Goal: Information Seeking & Learning: Learn about a topic

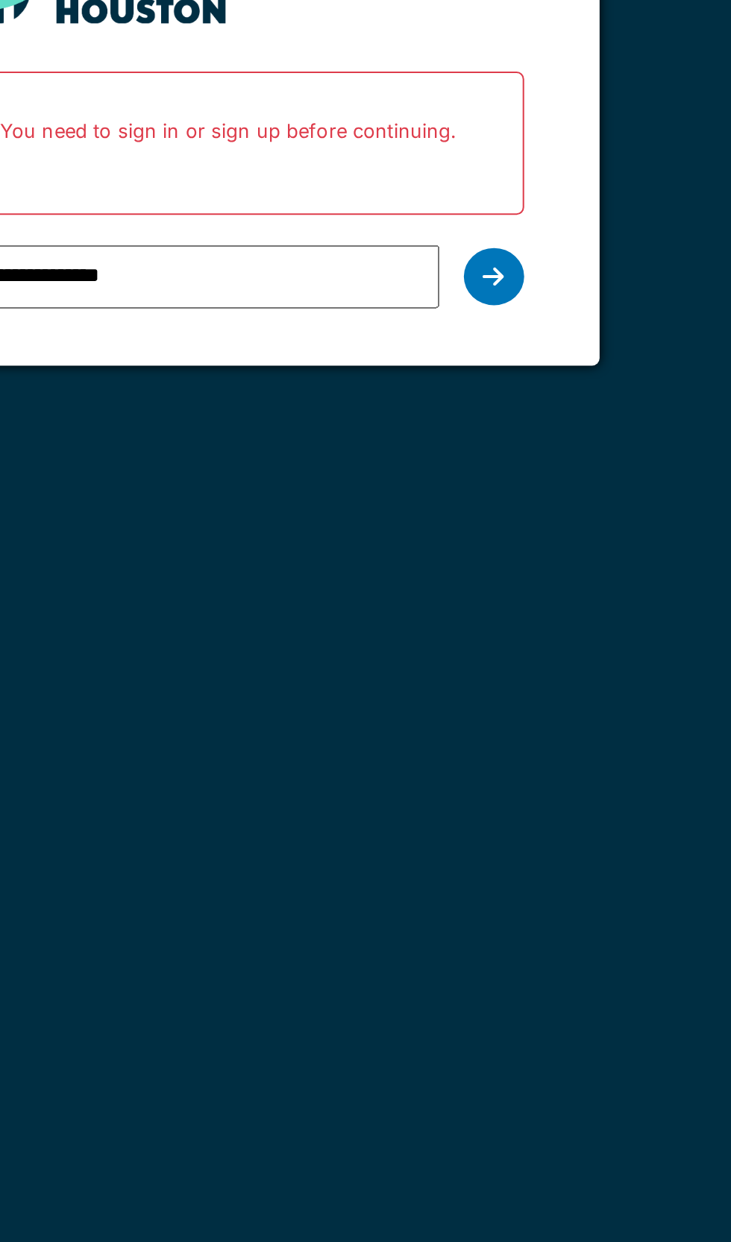
click at [497, 299] on div at bounding box center [491, 302] width 30 height 28
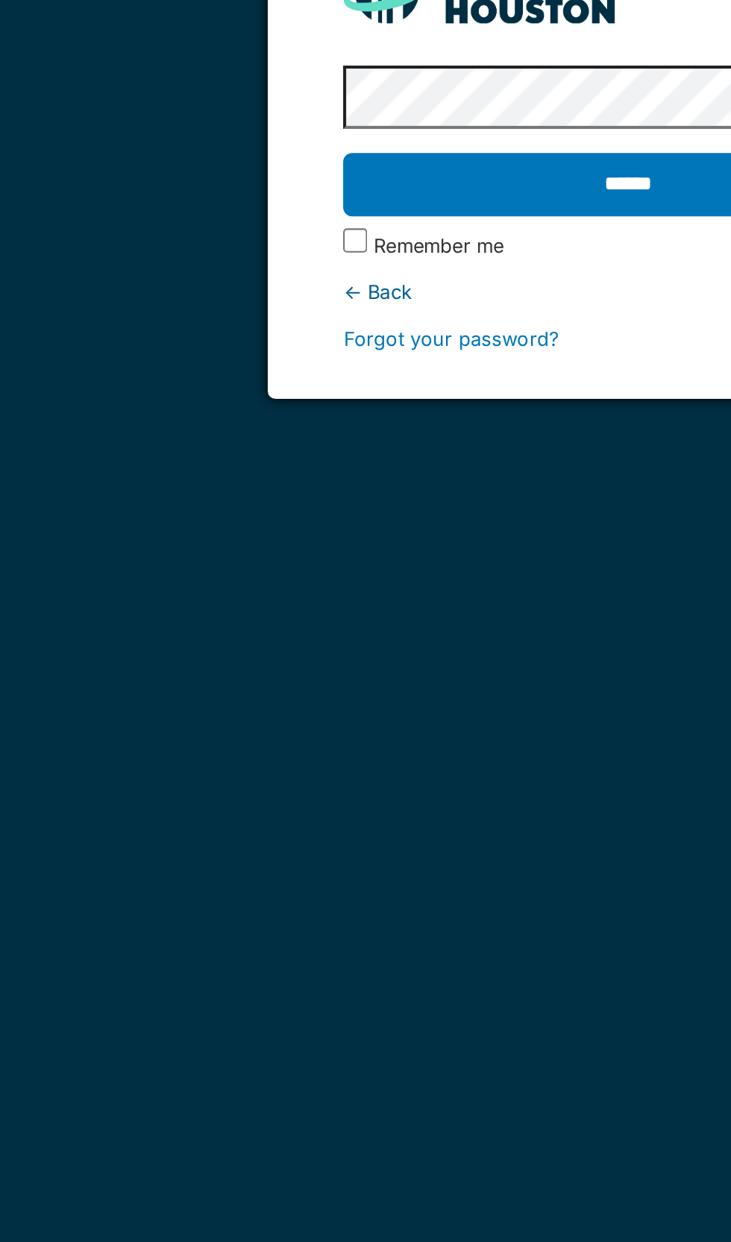
click at [224, 241] on input "******" at bounding box center [364, 256] width 281 height 31
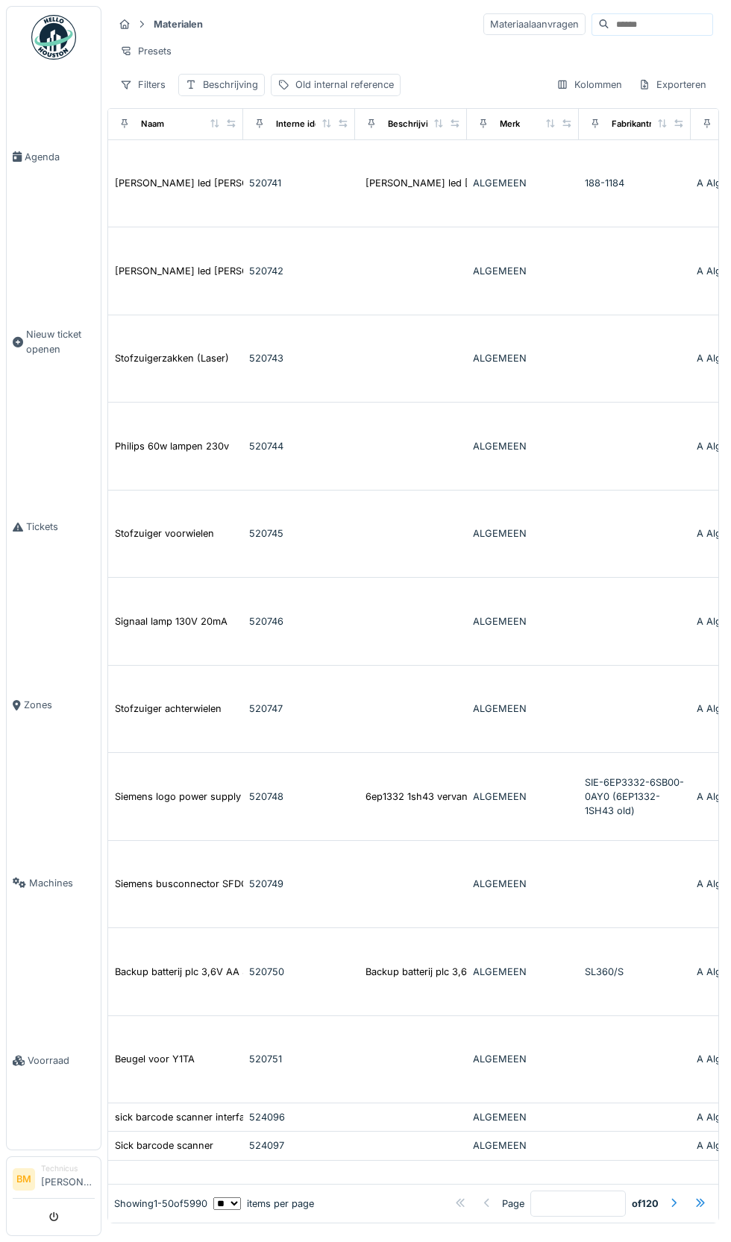
click at [633, 19] on input at bounding box center [660, 24] width 103 height 21
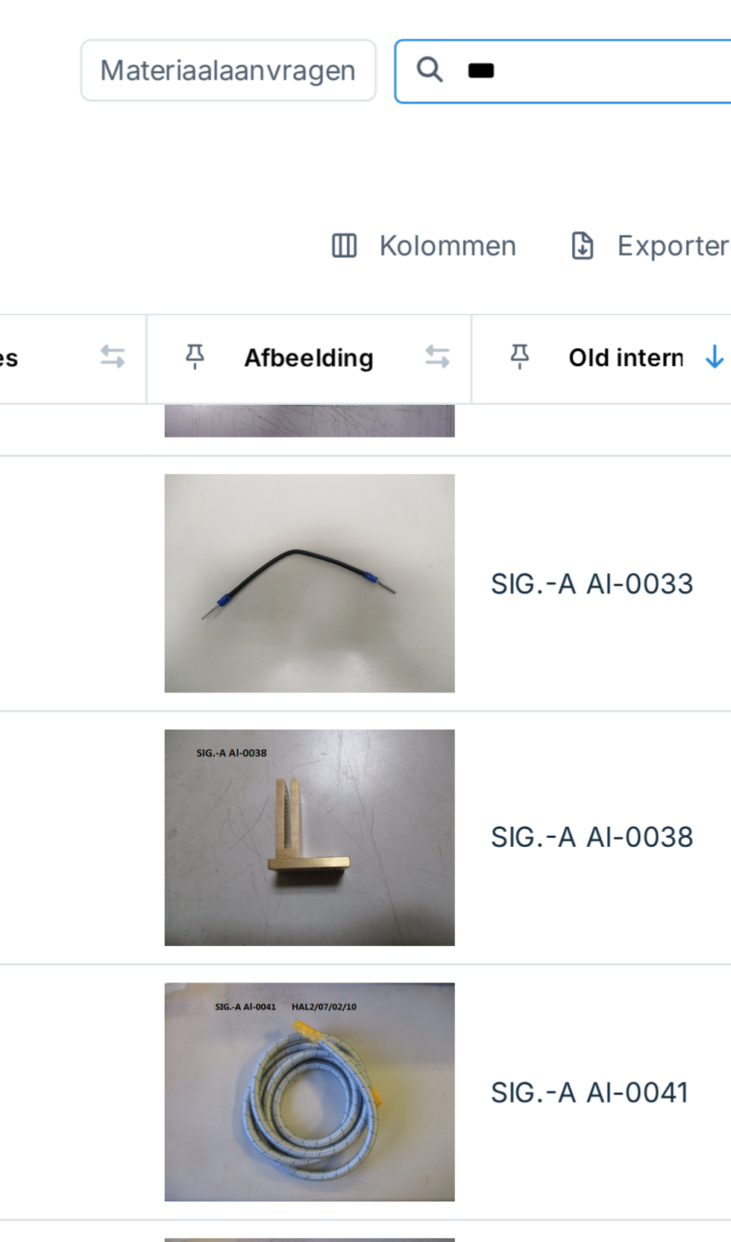
scroll to position [3011, 420]
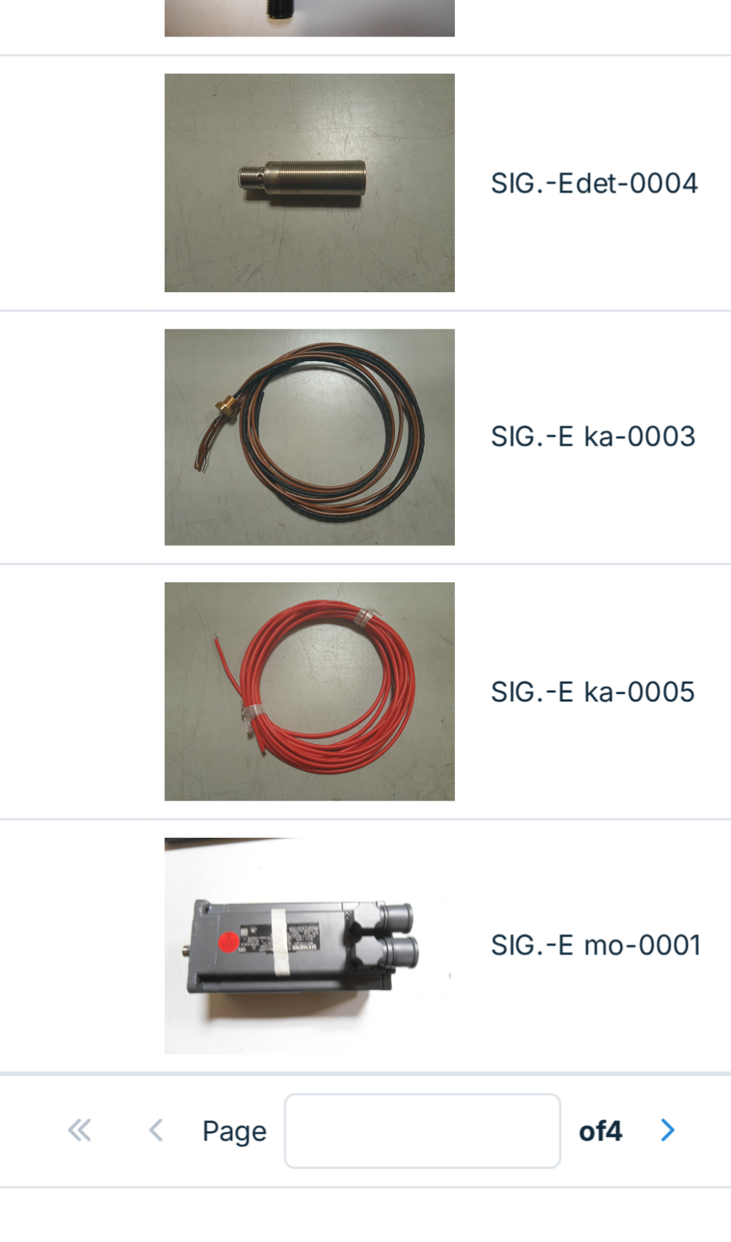
type input "***"
click at [675, 1212] on div at bounding box center [673, 1204] width 24 height 20
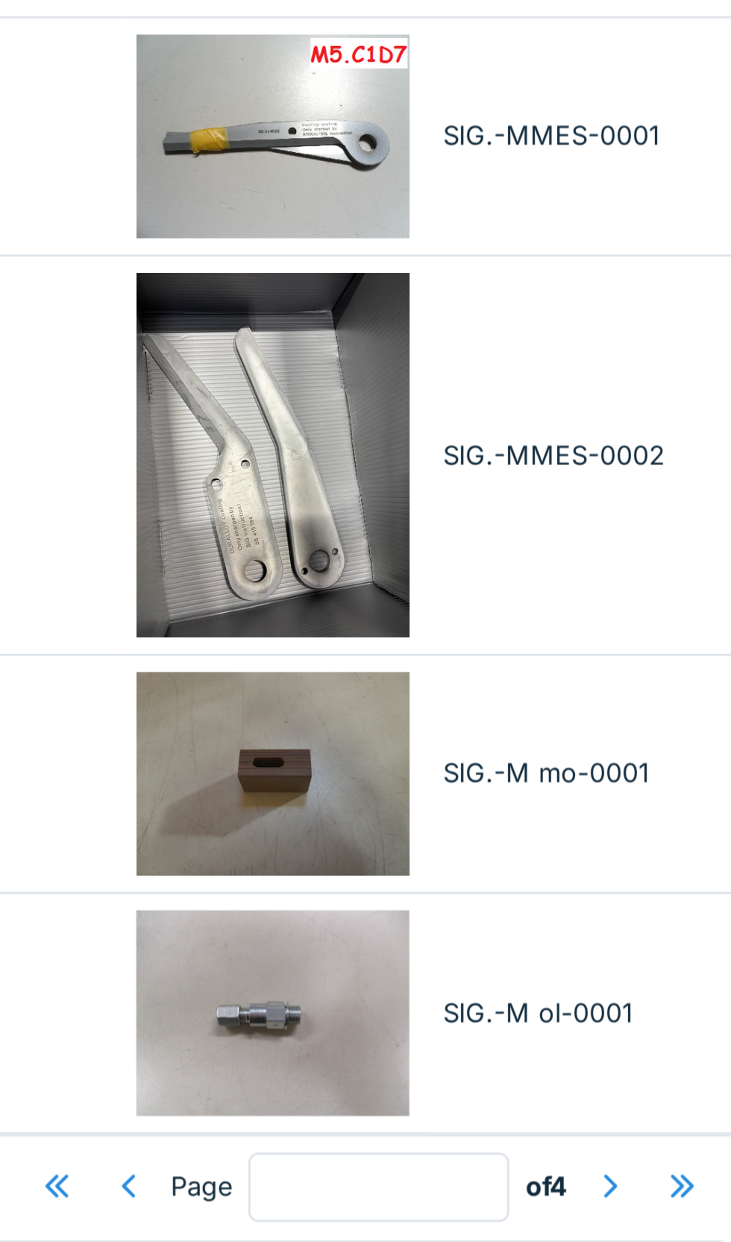
scroll to position [0, 0]
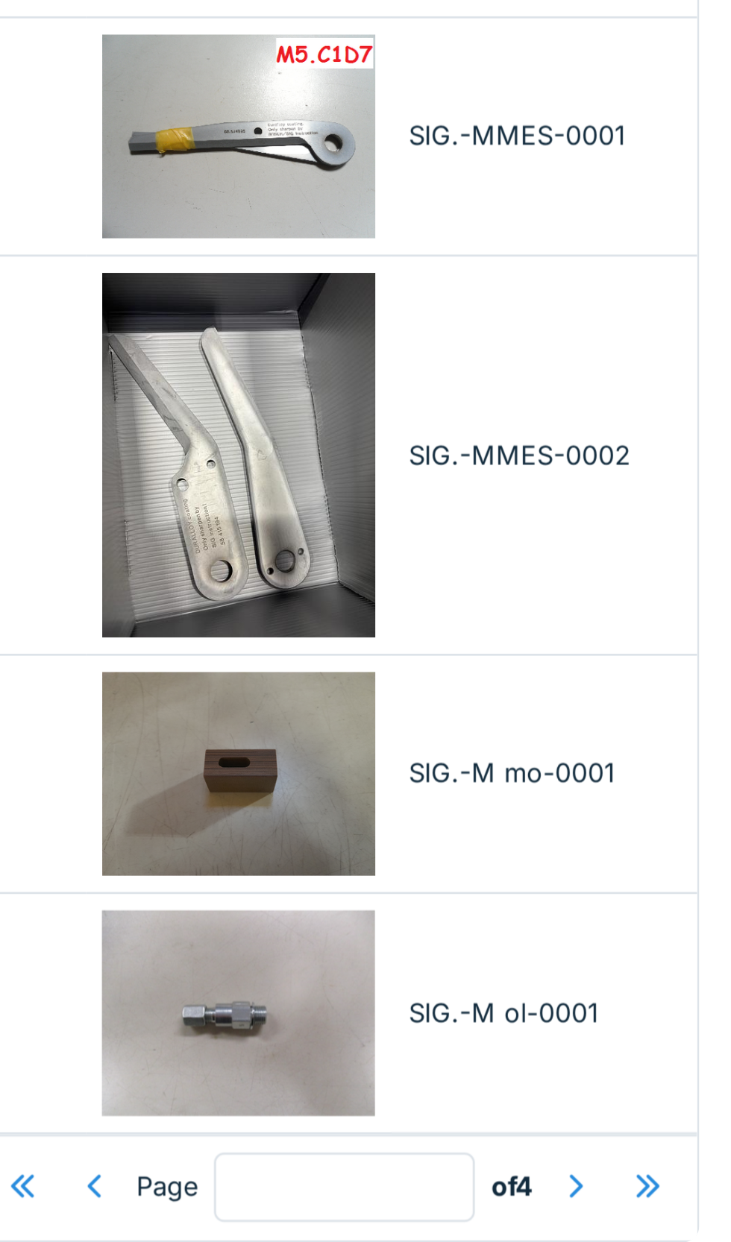
click at [672, 1206] on div at bounding box center [673, 1203] width 12 height 14
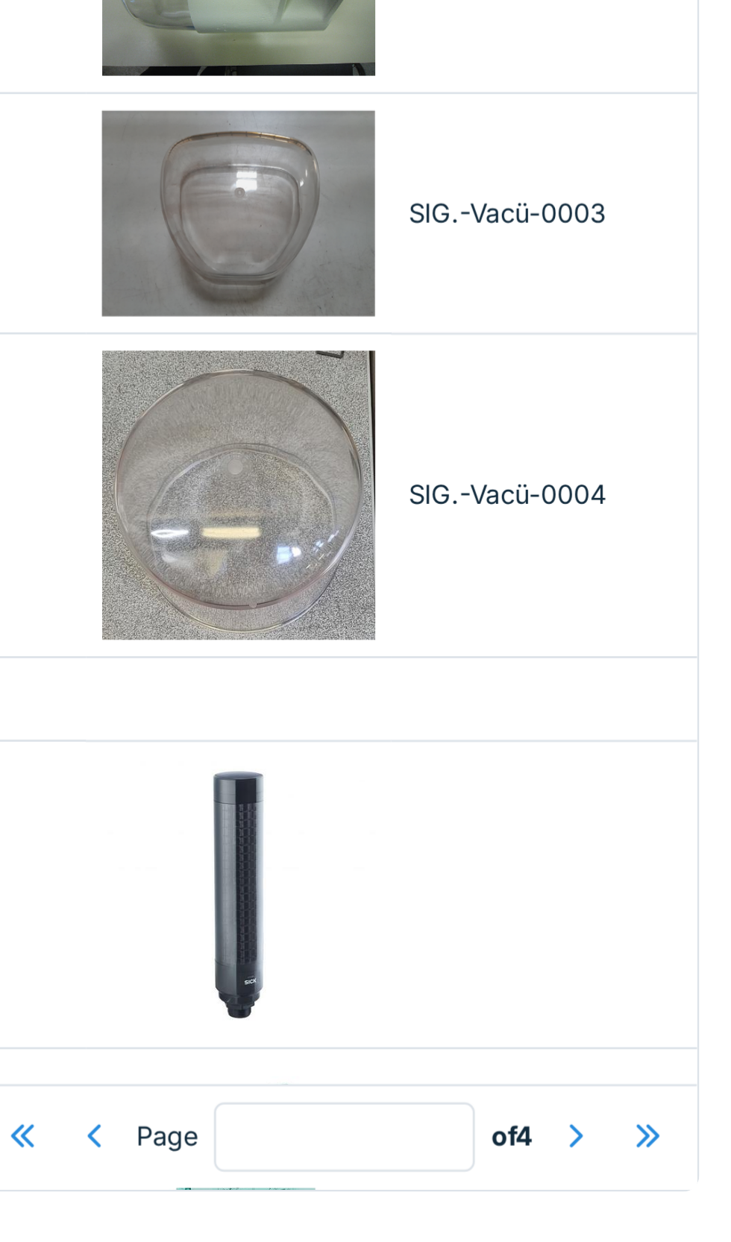
scroll to position [3308, 420]
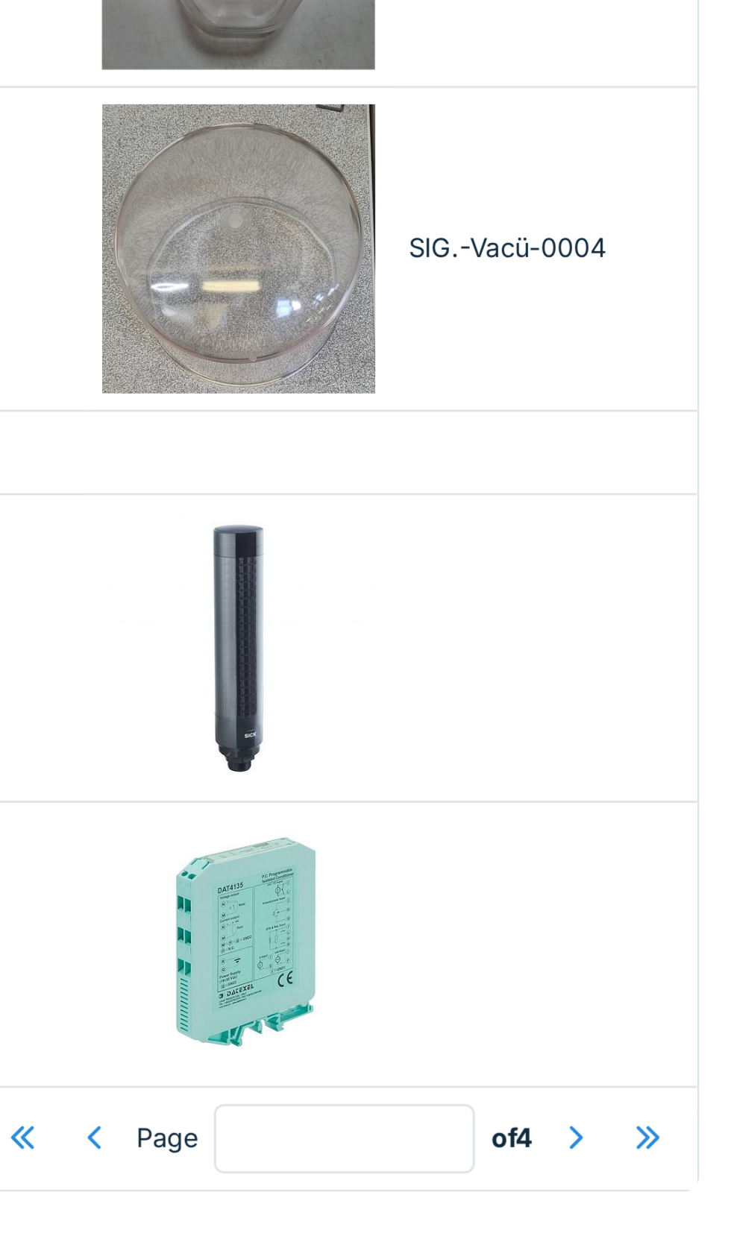
click at [676, 1206] on div at bounding box center [673, 1204] width 12 height 14
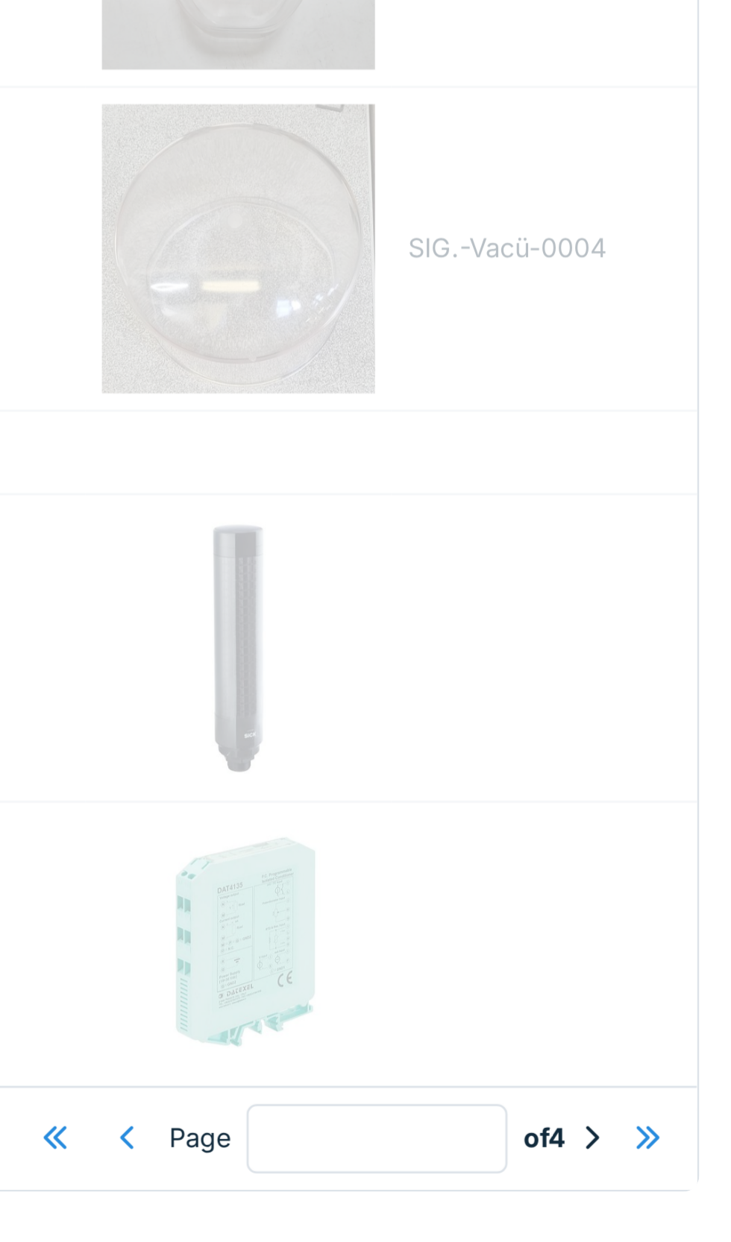
type input "*"
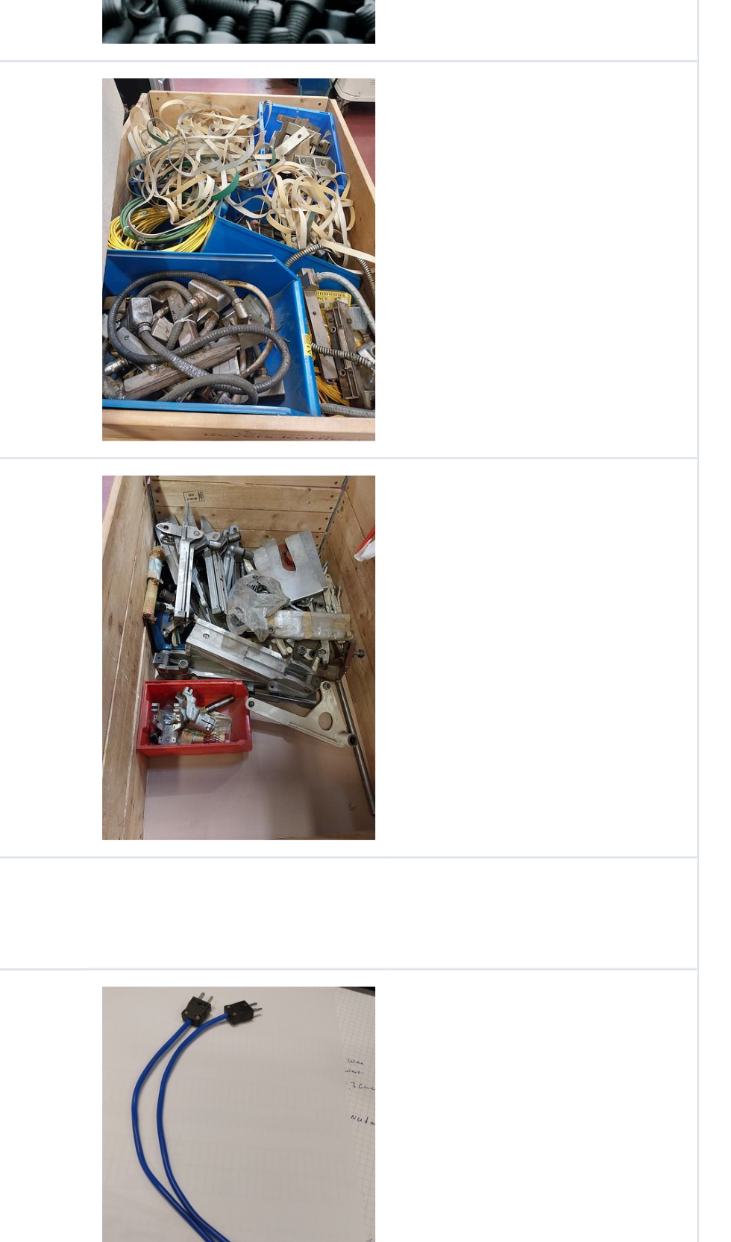
scroll to position [0, 0]
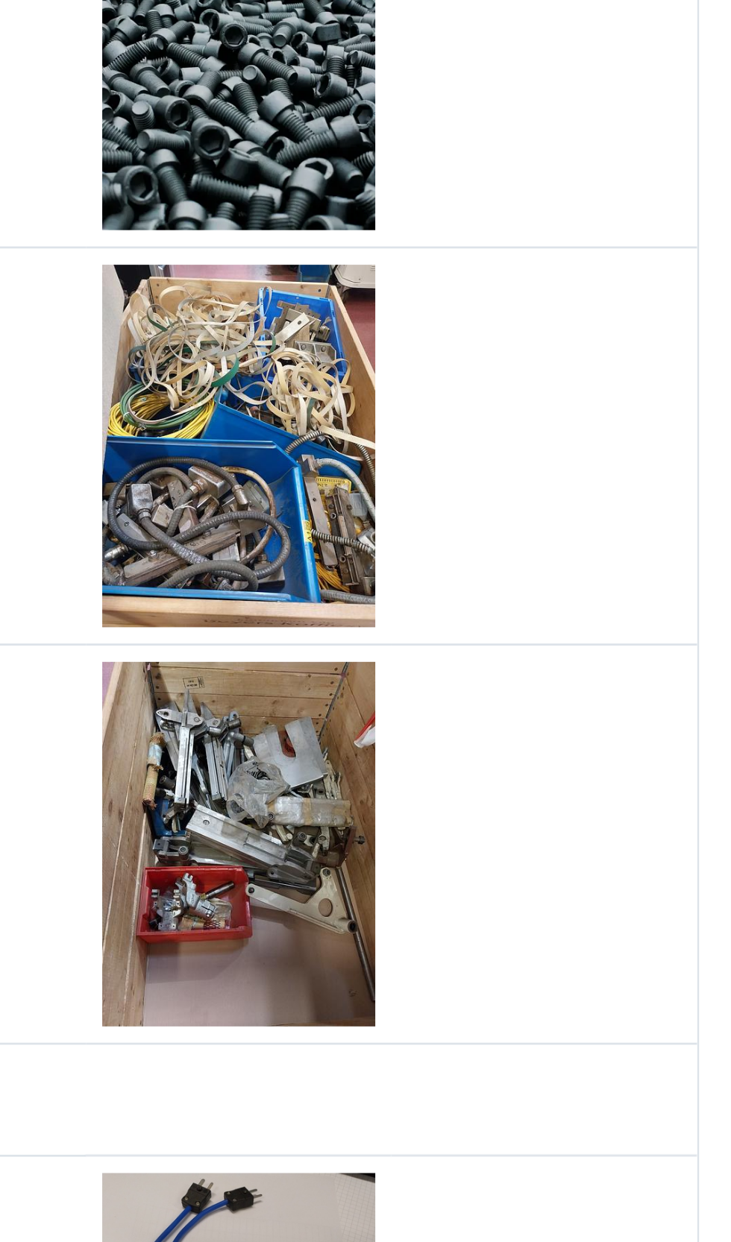
click at [547, 479] on img at bounding box center [550, 470] width 100 height 133
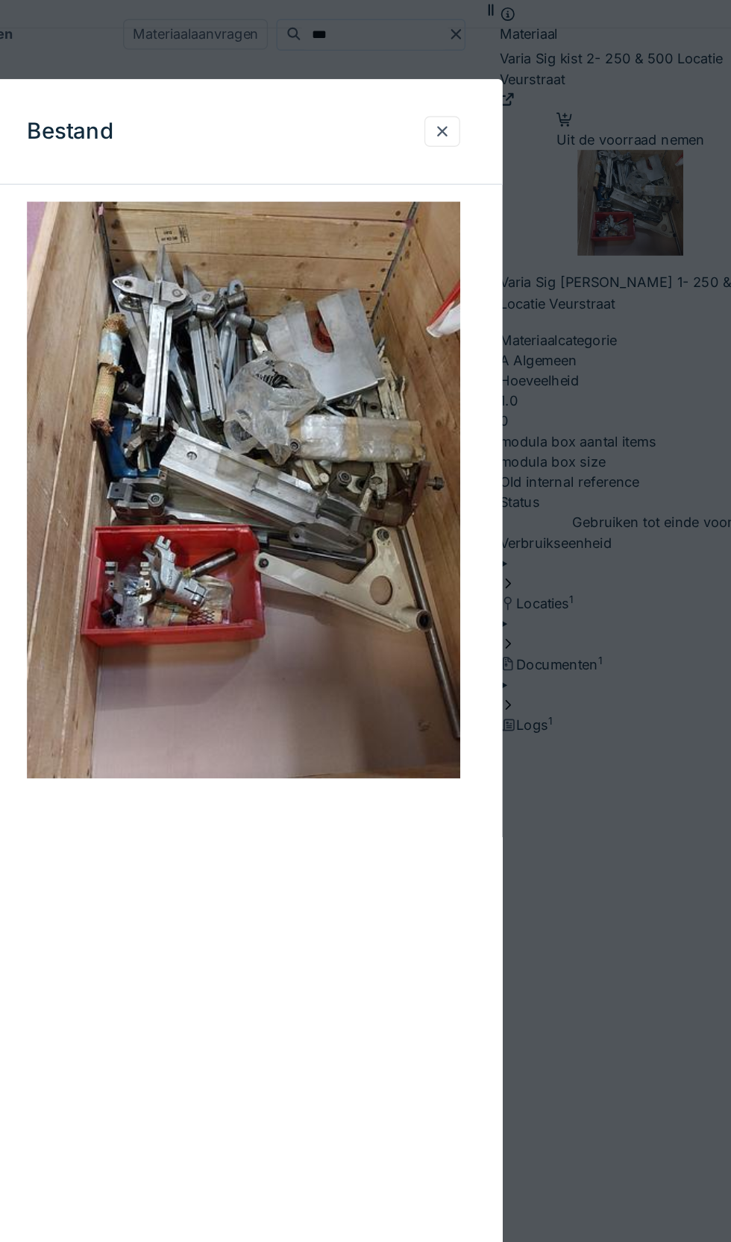
click at [506, 92] on div at bounding box center [506, 93] width 12 height 14
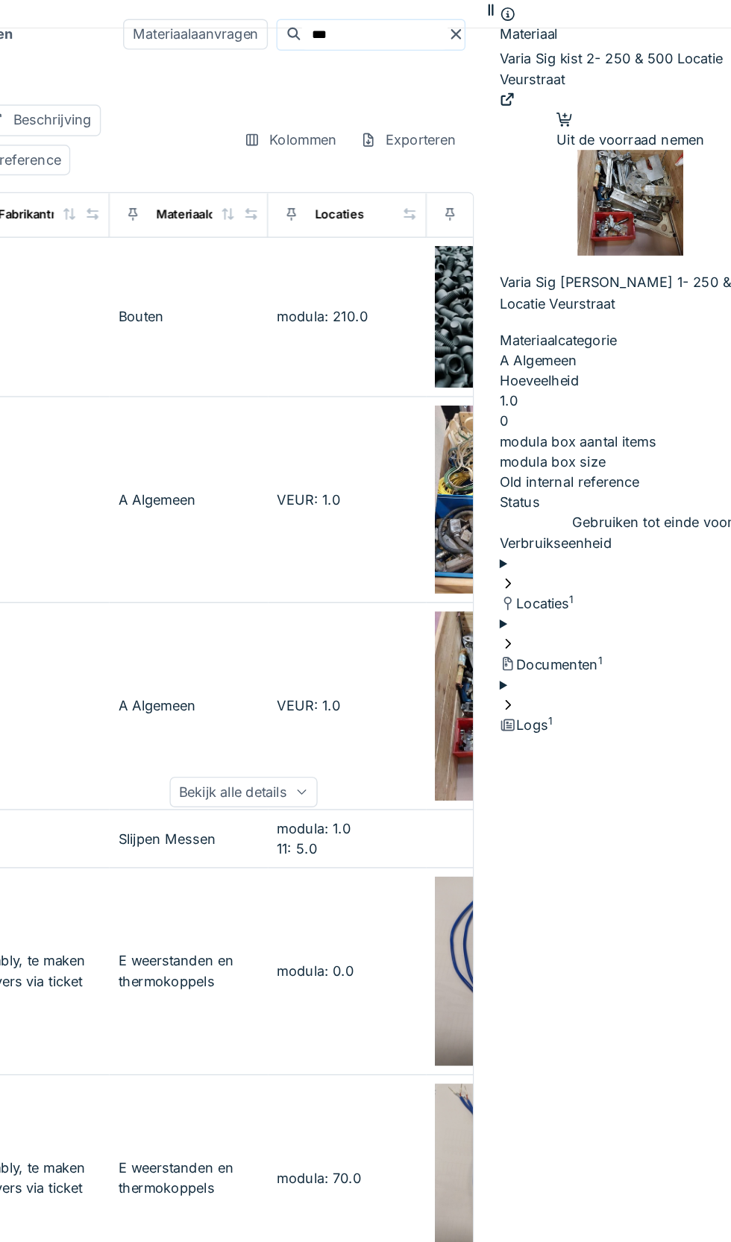
click at [595, 419] on sup "1" at bounding box center [596, 423] width 3 height 8
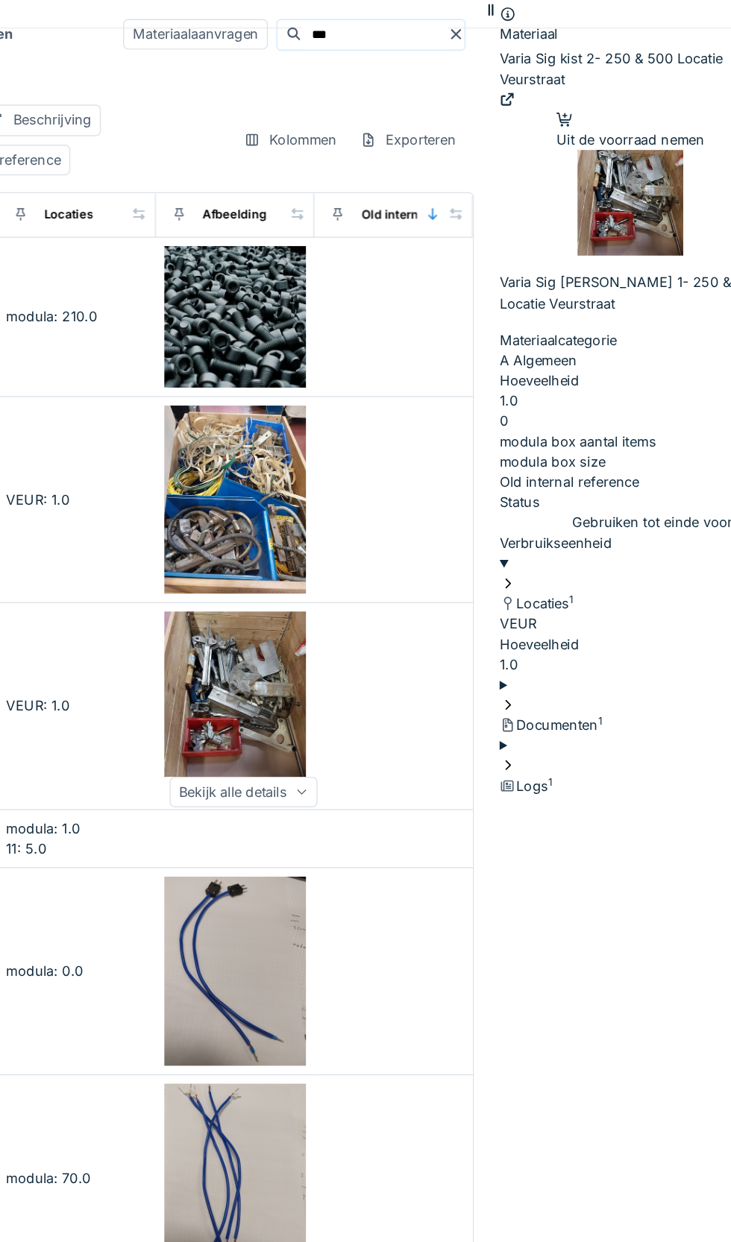
scroll to position [0, 704]
click at [601, 180] on img at bounding box center [638, 143] width 75 height 75
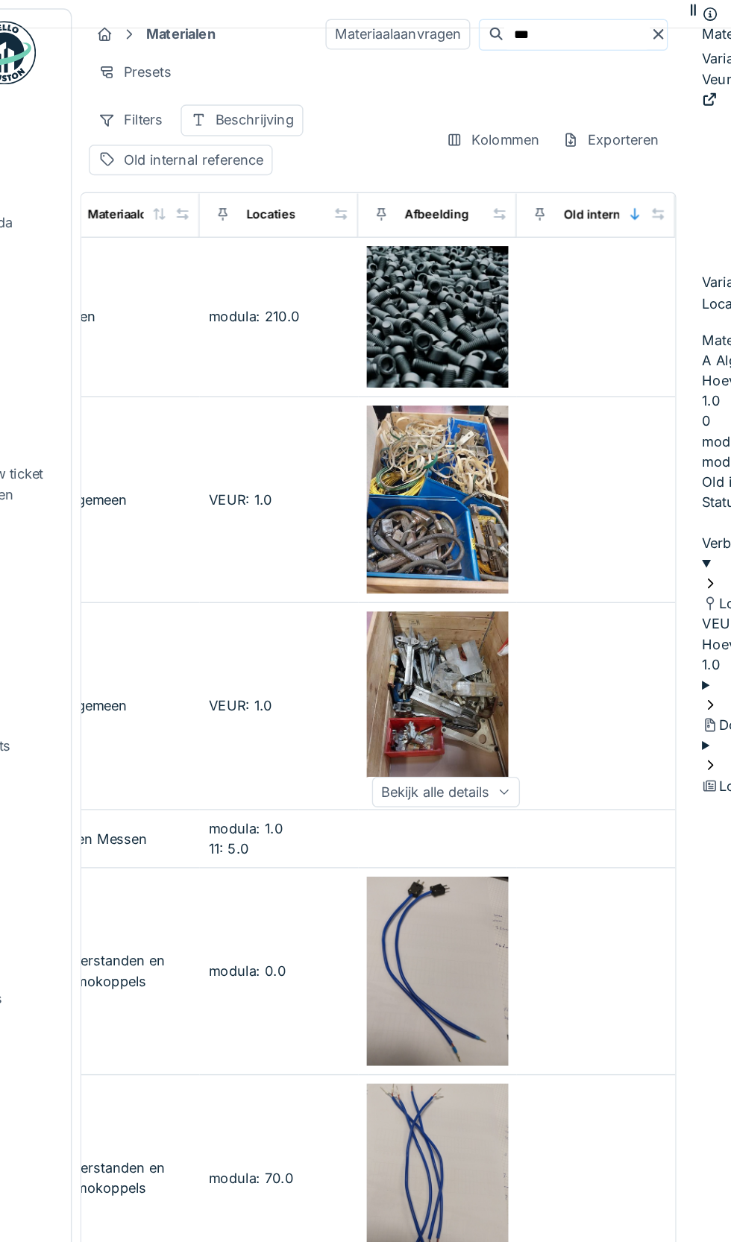
scroll to position [0, 791]
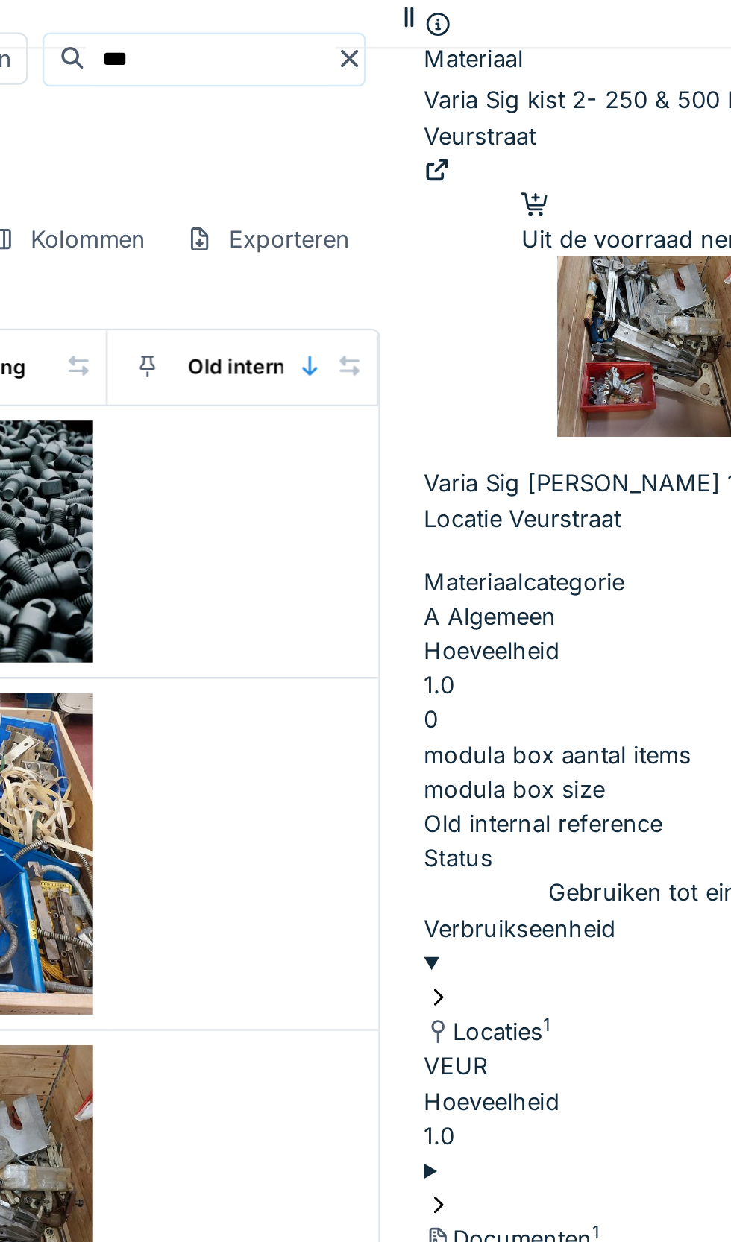
click at [601, 180] on img at bounding box center [638, 143] width 75 height 75
